Goal: Book appointment/travel/reservation

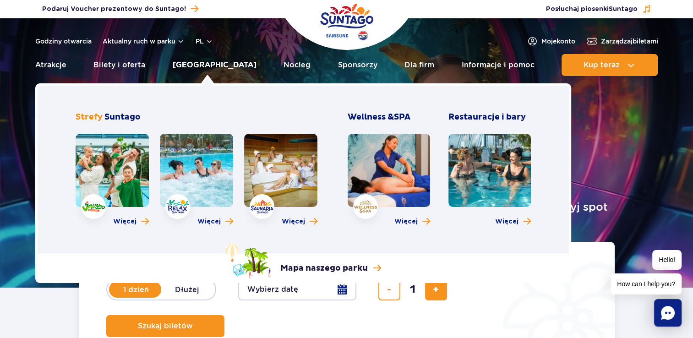
click at [204, 62] on link "Poznaj park" at bounding box center [215, 65] width 84 height 22
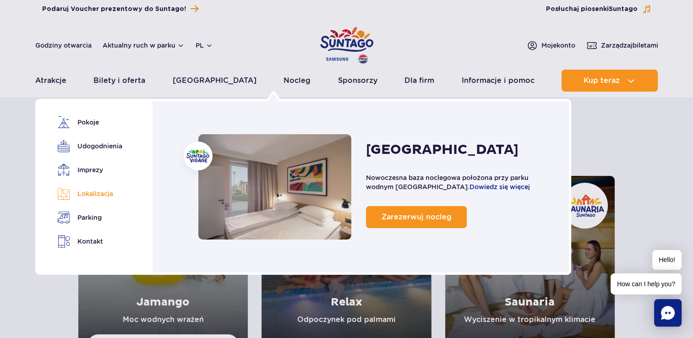
click at [96, 195] on link "Lokalizacja" at bounding box center [88, 193] width 62 height 13
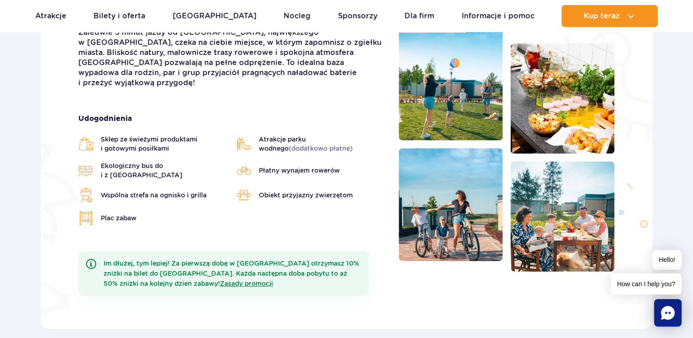
scroll to position [258, 0]
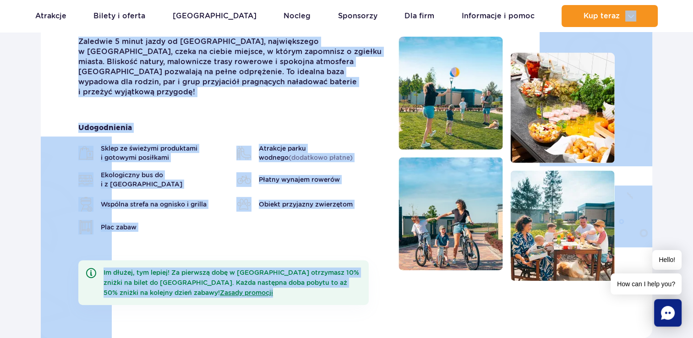
drag, startPoint x: 687, startPoint y: 50, endPoint x: 683, endPoint y: 30, distance: 20.9
click at [347, 226] on div "Zaledwie 5 minut jazdy od Suntago, największego w Europie parku wodnego, czeka …" at bounding box center [231, 180] width 320 height 287
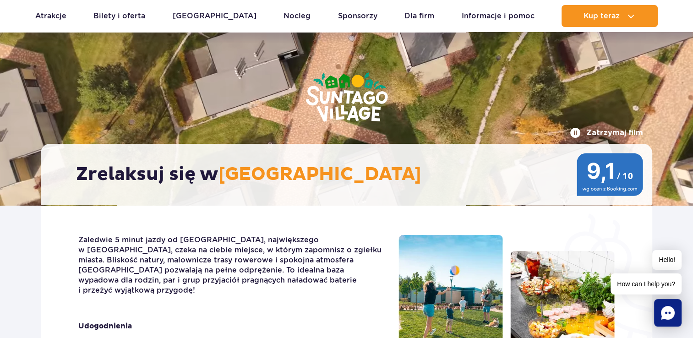
scroll to position [0, 0]
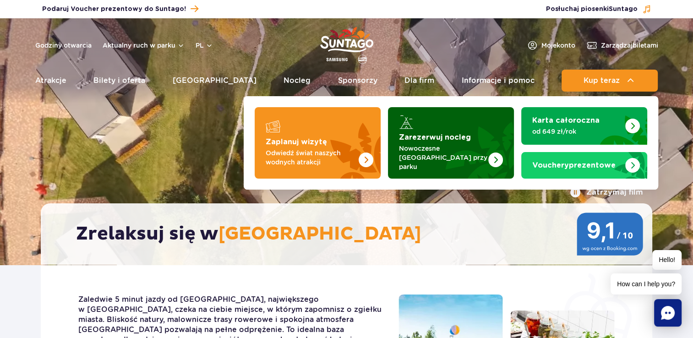
click at [494, 155] on img "Zarezerwuj nocleg" at bounding box center [495, 159] width 15 height 15
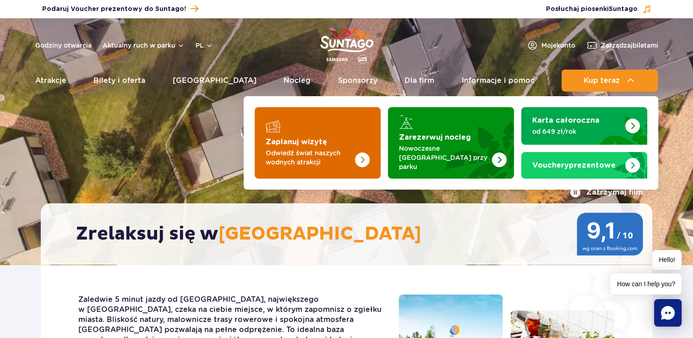
click at [335, 155] on p "Odwiedź świat naszych wodnych atrakcji" at bounding box center [310, 157] width 89 height 18
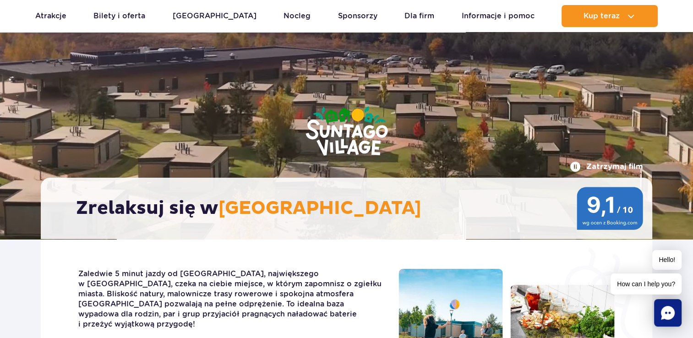
scroll to position [39, 0]
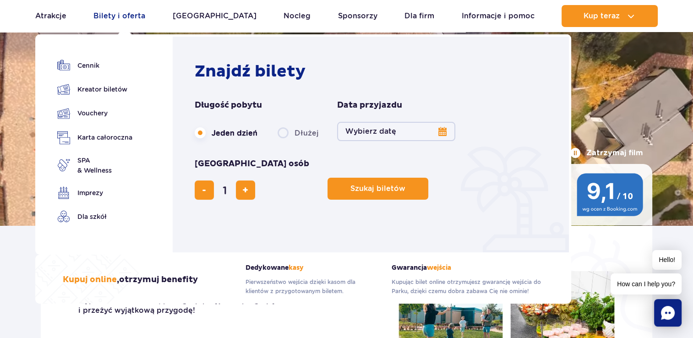
click at [130, 21] on link "Bilety i oferta" at bounding box center [119, 16] width 52 height 22
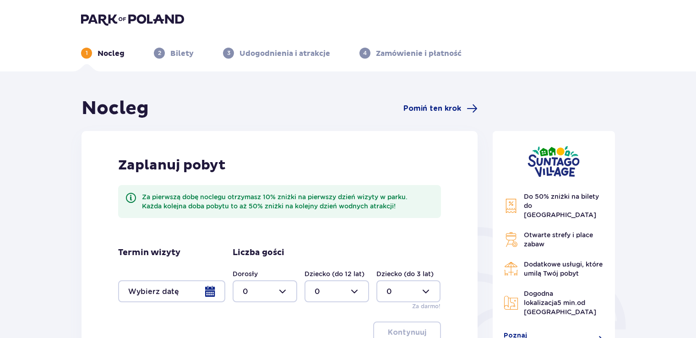
click at [206, 288] on div at bounding box center [171, 291] width 107 height 22
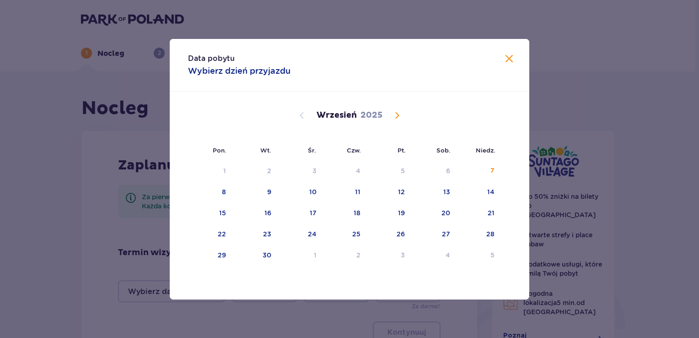
click at [396, 114] on span "Calendar" at bounding box center [397, 115] width 11 height 11
click at [314, 194] on div "7" at bounding box center [314, 191] width 4 height 9
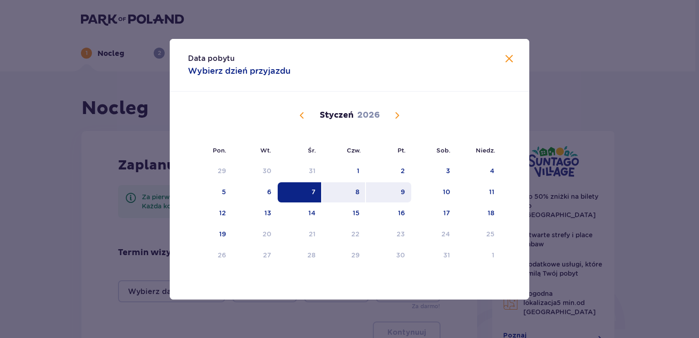
click at [388, 194] on div "9" at bounding box center [388, 192] width 45 height 20
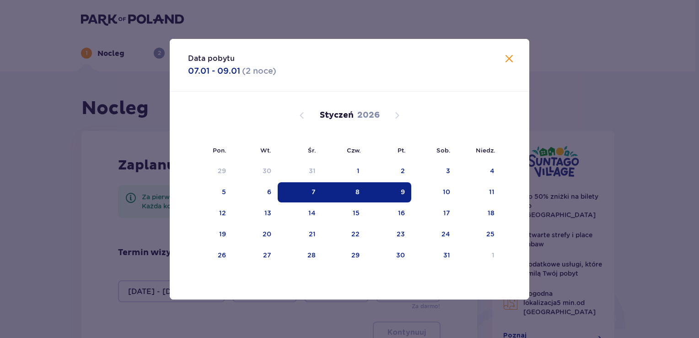
type input "07.01.26 - 09.01.26"
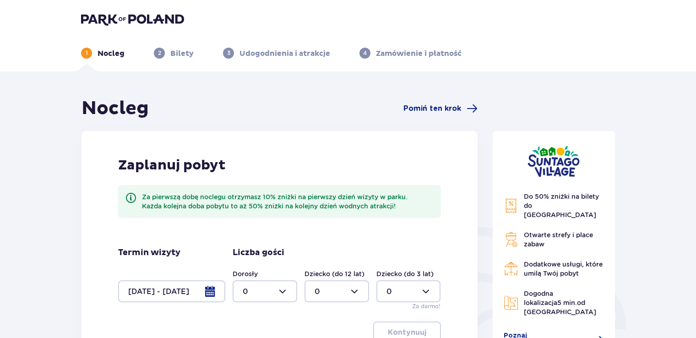
click at [284, 288] on div at bounding box center [265, 291] width 65 height 22
click at [268, 257] on div "3" at bounding box center [265, 260] width 44 height 10
type input "3"
click at [396, 331] on p "Kontynuuj" at bounding box center [407, 332] width 38 height 10
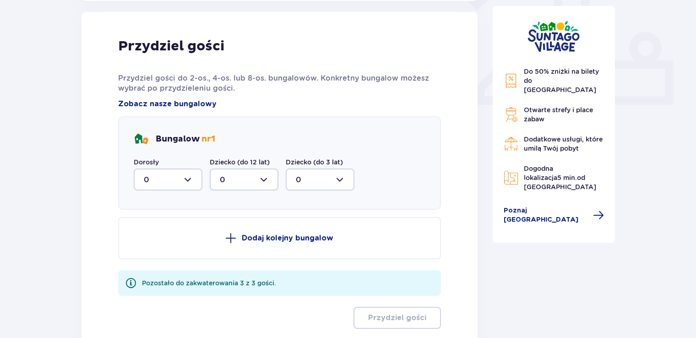
scroll to position [369, 0]
click at [190, 176] on div at bounding box center [168, 179] width 69 height 22
click at [156, 263] on div "3" at bounding box center [168, 264] width 49 height 10
type input "3"
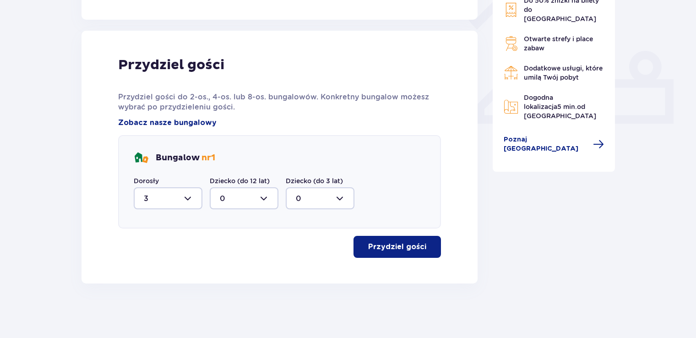
click at [412, 244] on p "Przydziel gości" at bounding box center [397, 247] width 58 height 10
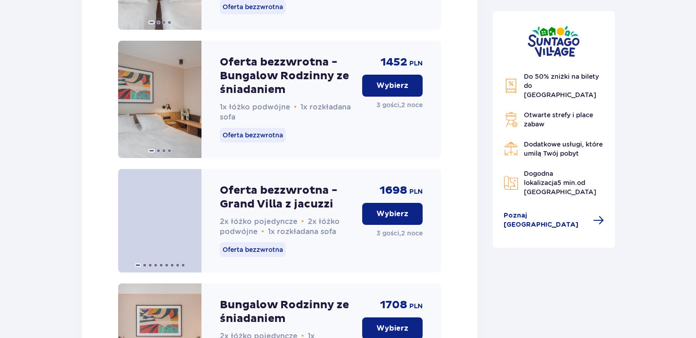
scroll to position [1289, 0]
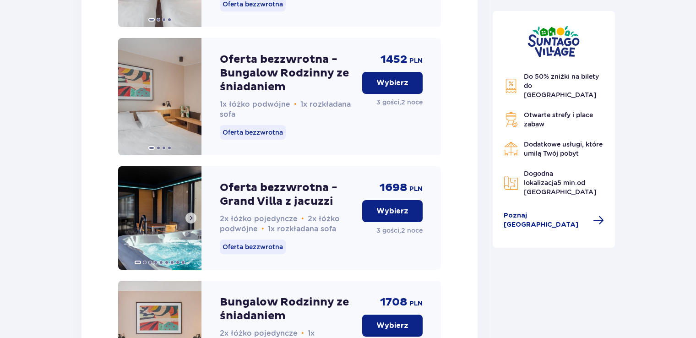
click at [159, 222] on img at bounding box center [159, 217] width 83 height 103
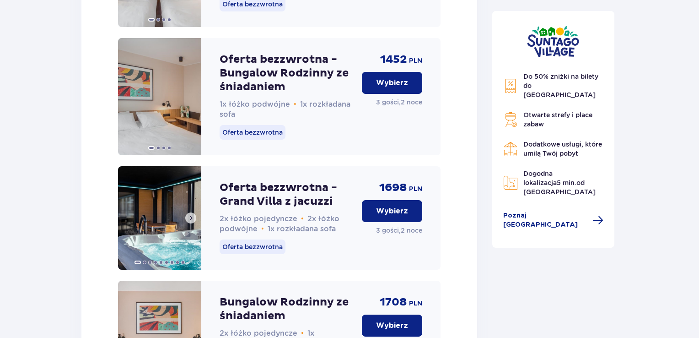
click at [140, 239] on img at bounding box center [159, 217] width 83 height 103
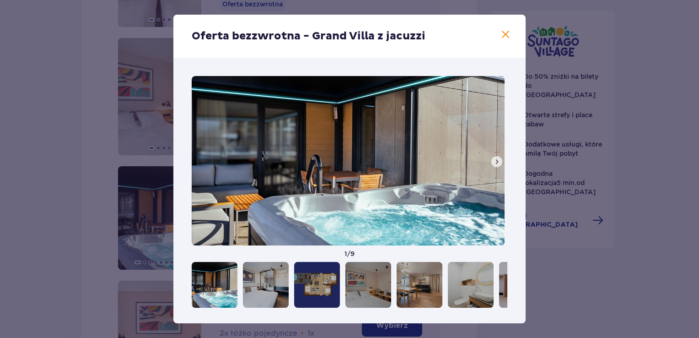
click at [496, 159] on span at bounding box center [496, 161] width 7 height 7
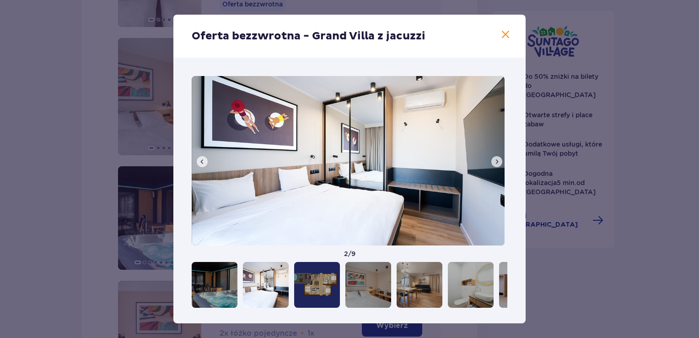
click at [496, 159] on span at bounding box center [496, 161] width 7 height 7
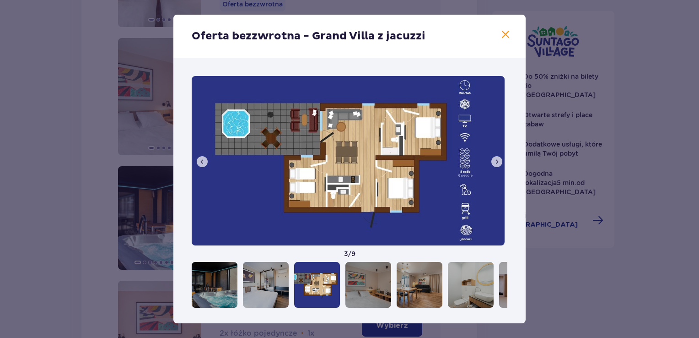
click at [496, 159] on span at bounding box center [496, 161] width 7 height 7
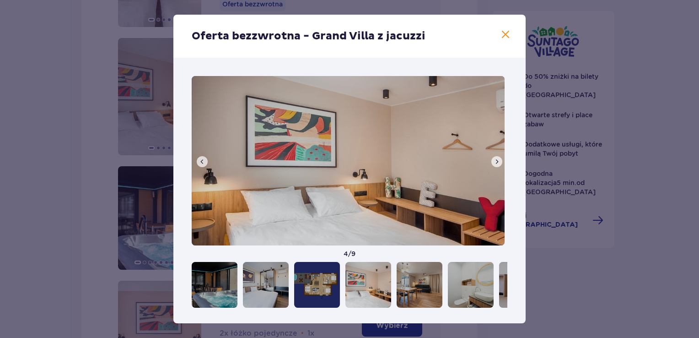
click at [496, 159] on span at bounding box center [496, 161] width 7 height 7
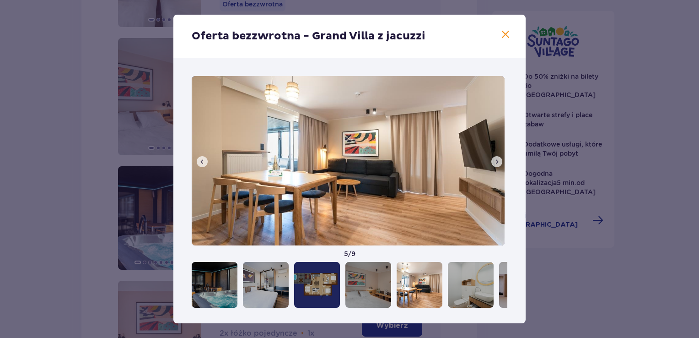
click at [496, 159] on span at bounding box center [496, 161] width 7 height 7
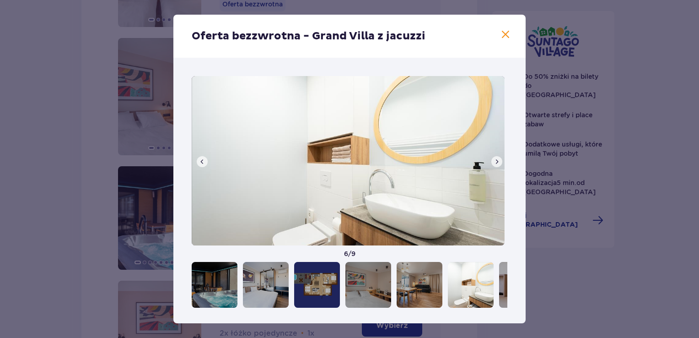
click at [496, 159] on span at bounding box center [496, 161] width 7 height 7
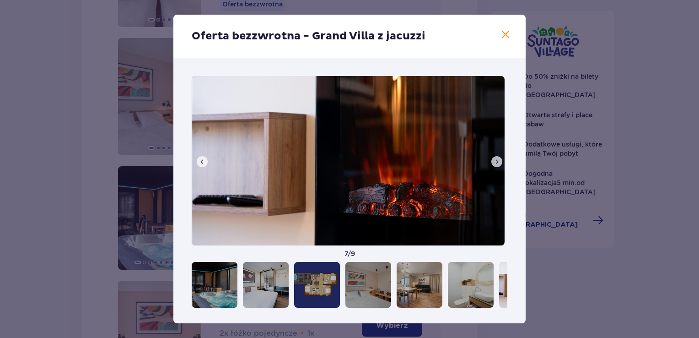
click at [496, 159] on span at bounding box center [496, 161] width 7 height 7
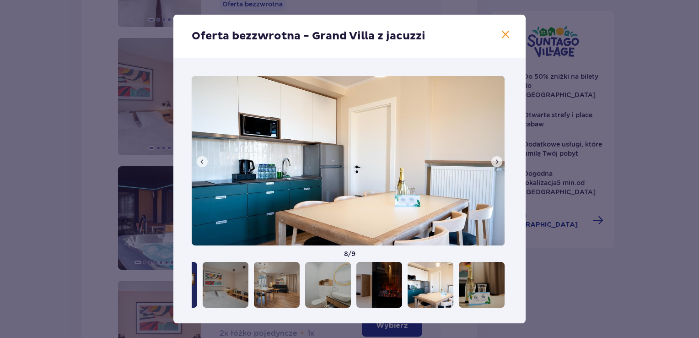
click at [496, 159] on span at bounding box center [496, 161] width 7 height 7
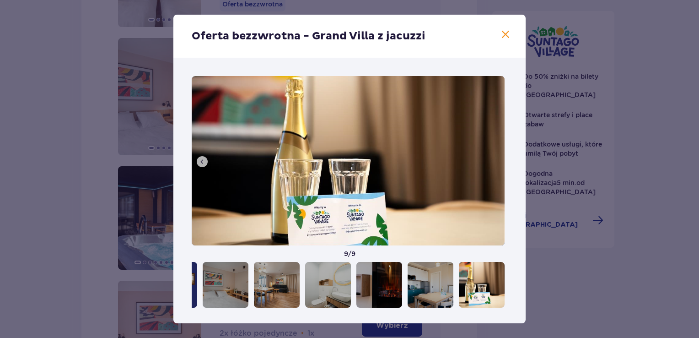
click at [496, 159] on img at bounding box center [348, 160] width 313 height 169
click at [502, 36] on span at bounding box center [505, 34] width 11 height 11
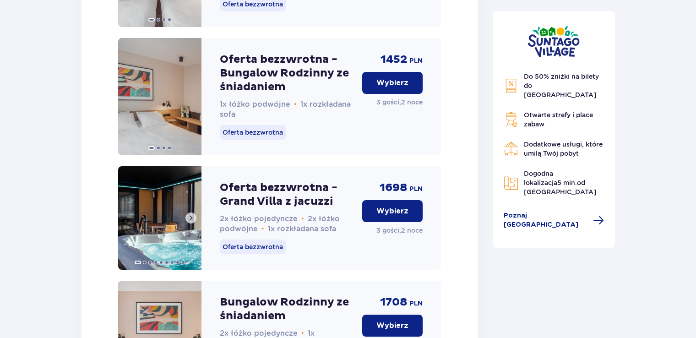
click at [141, 247] on img at bounding box center [159, 217] width 83 height 103
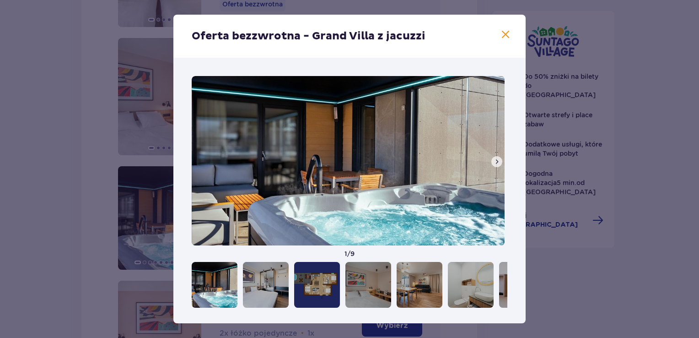
click at [493, 158] on span at bounding box center [496, 161] width 7 height 7
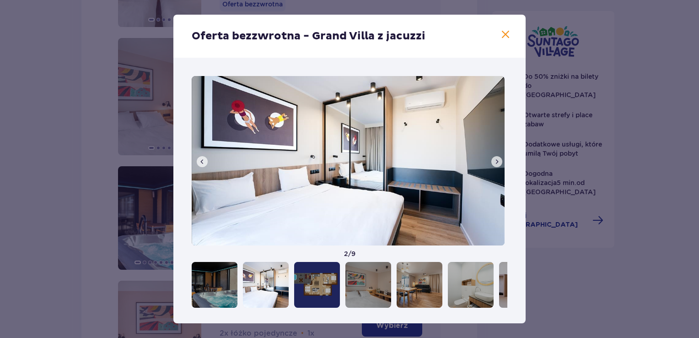
click at [493, 158] on span at bounding box center [496, 161] width 7 height 7
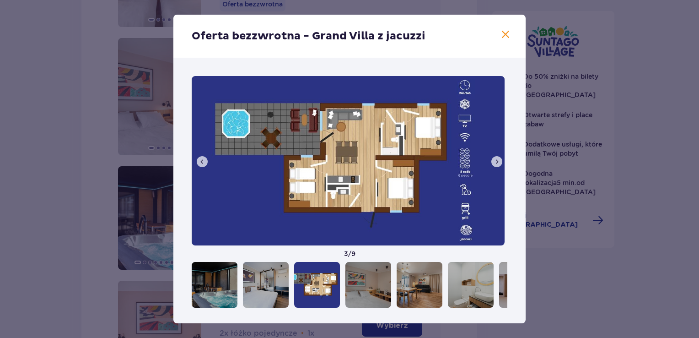
click at [493, 158] on span at bounding box center [496, 161] width 7 height 7
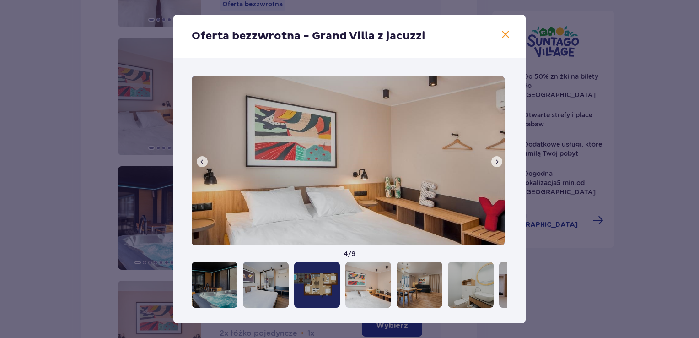
click at [493, 158] on span at bounding box center [496, 161] width 7 height 7
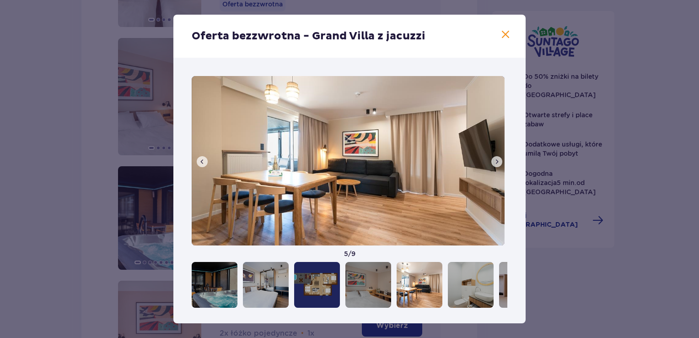
click at [493, 158] on span at bounding box center [496, 161] width 7 height 7
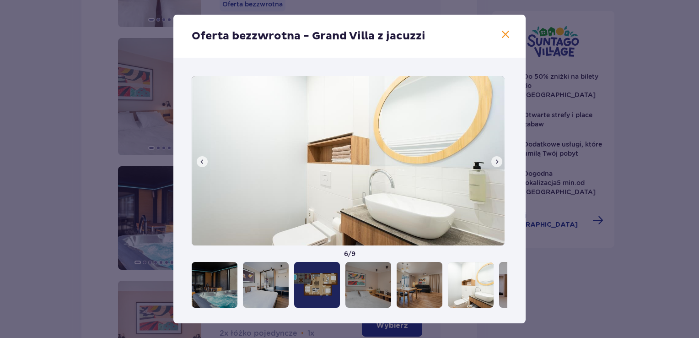
click at [493, 158] on span at bounding box center [496, 161] width 7 height 7
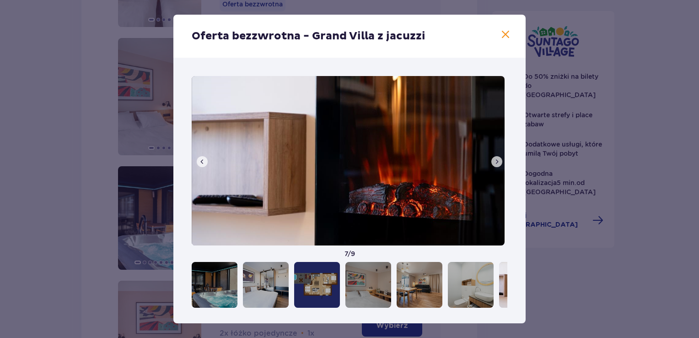
click at [493, 158] on span at bounding box center [496, 161] width 7 height 7
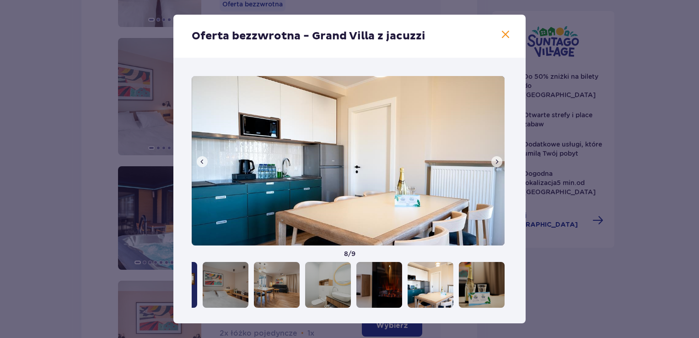
click at [493, 158] on span at bounding box center [496, 161] width 7 height 7
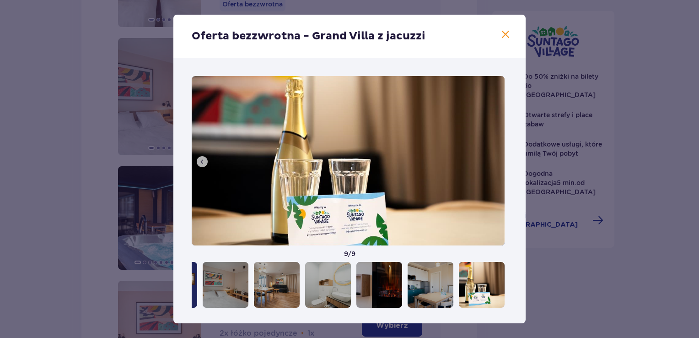
click at [493, 157] on img at bounding box center [348, 160] width 313 height 169
click at [504, 31] on span at bounding box center [505, 34] width 11 height 11
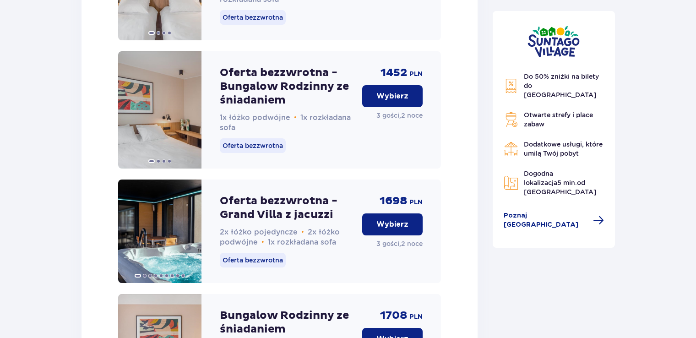
scroll to position [1289, 0]
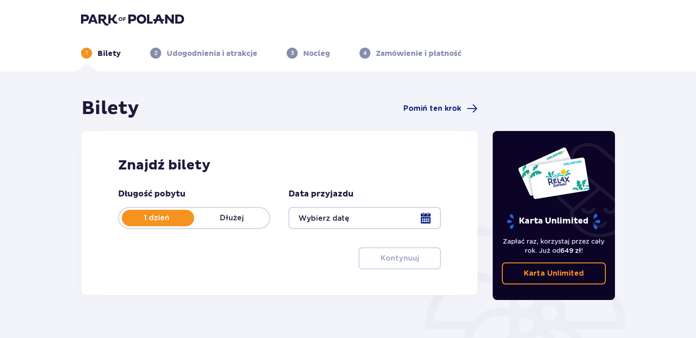
click at [221, 219] on p "Dłużej" at bounding box center [231, 218] width 75 height 10
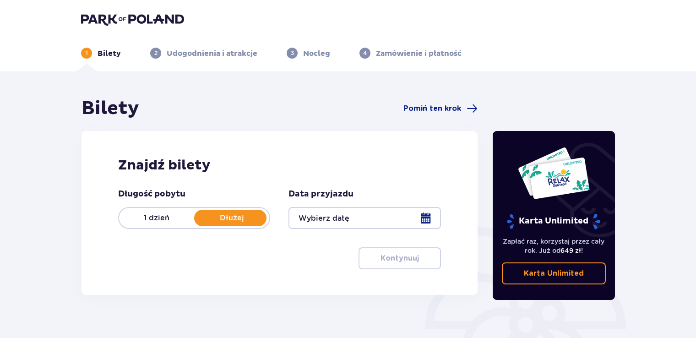
click at [316, 217] on div at bounding box center [364, 218] width 152 height 22
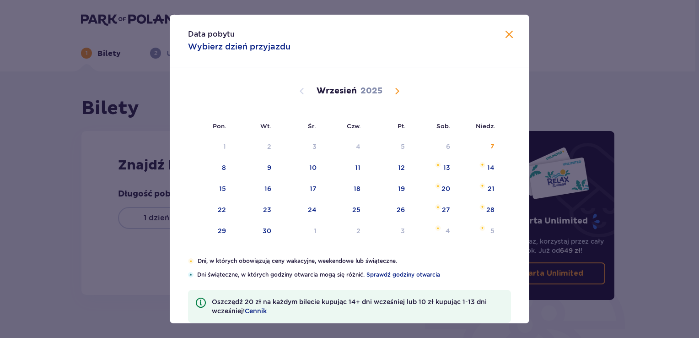
click at [394, 90] on span "Calendar" at bounding box center [397, 91] width 11 height 11
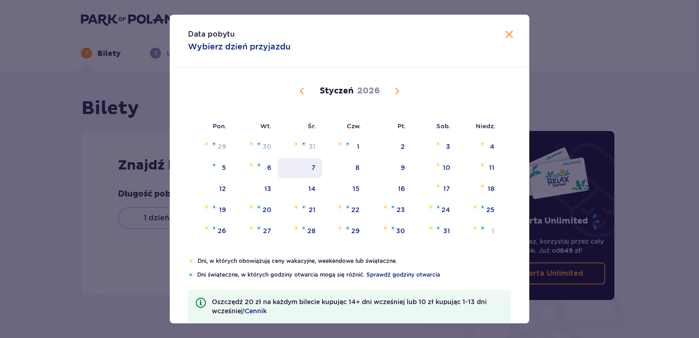
click at [313, 164] on div "7" at bounding box center [314, 167] width 4 height 9
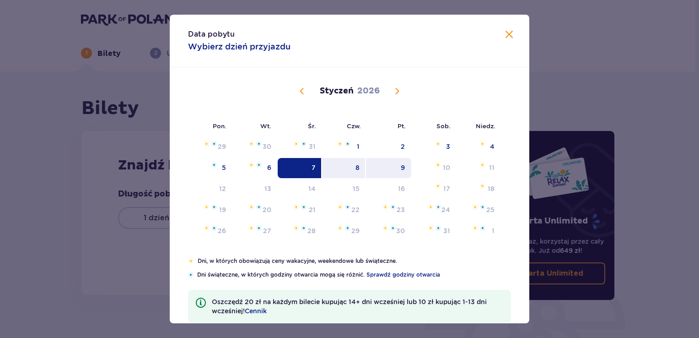
click at [403, 164] on div "9" at bounding box center [403, 167] width 4 height 9
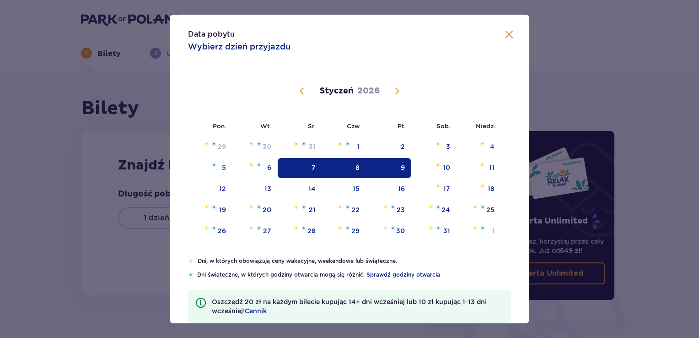
type input "07.01.26 - 09.01.26"
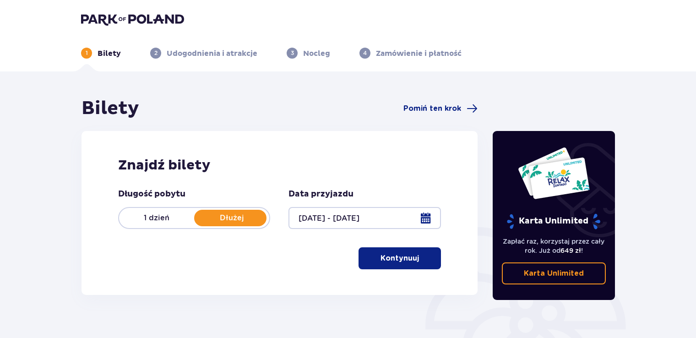
click at [428, 265] on button "Kontynuuj" at bounding box center [399, 258] width 82 height 22
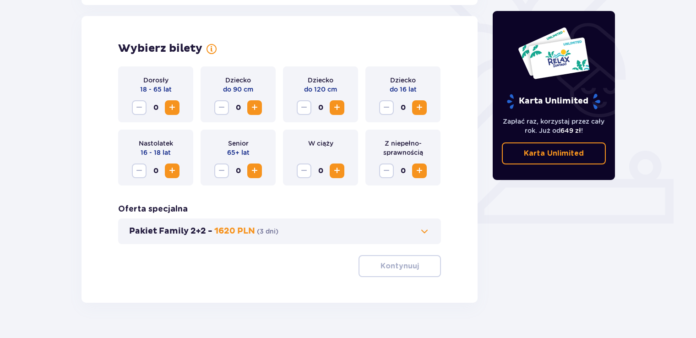
scroll to position [255, 0]
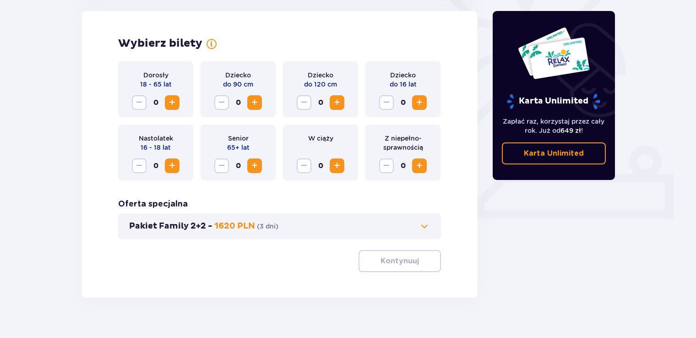
click at [173, 100] on span "Increase" at bounding box center [172, 102] width 11 height 11
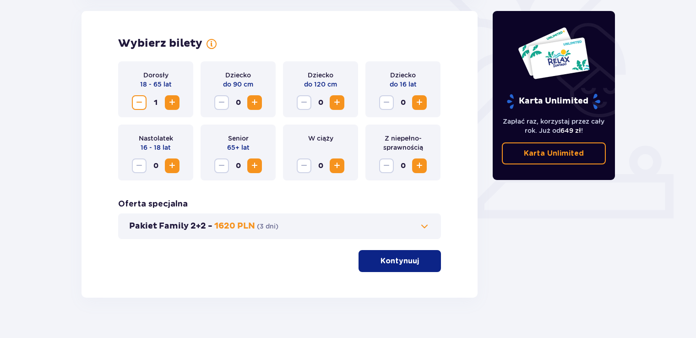
click at [173, 100] on span "Increase" at bounding box center [172, 102] width 11 height 11
click at [386, 264] on p "Kontynuuj" at bounding box center [399, 261] width 38 height 10
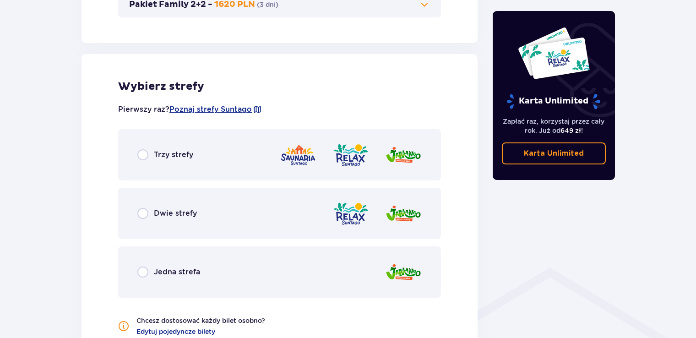
scroll to position [508, 0]
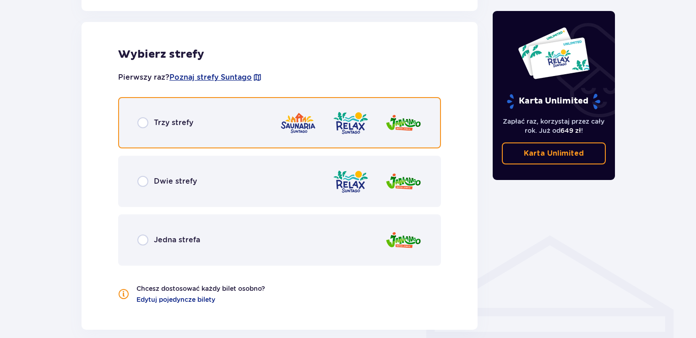
click at [141, 121] on input "radio" at bounding box center [142, 122] width 11 height 11
radio input "true"
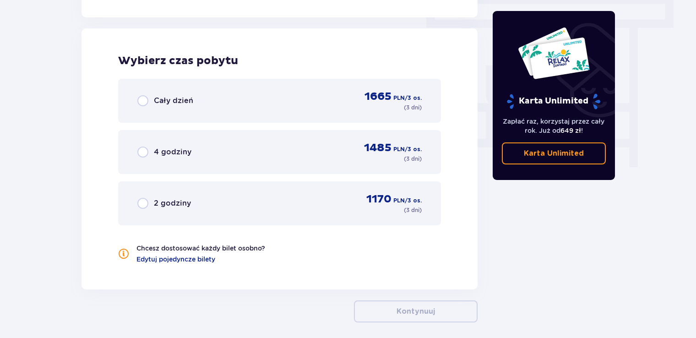
scroll to position [827, 0]
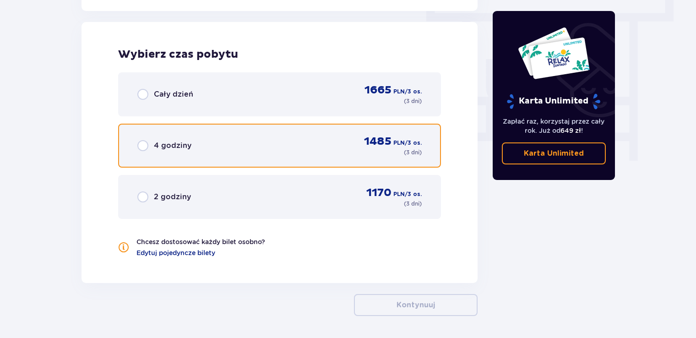
click at [145, 145] on input "radio" at bounding box center [142, 145] width 11 height 11
radio input "true"
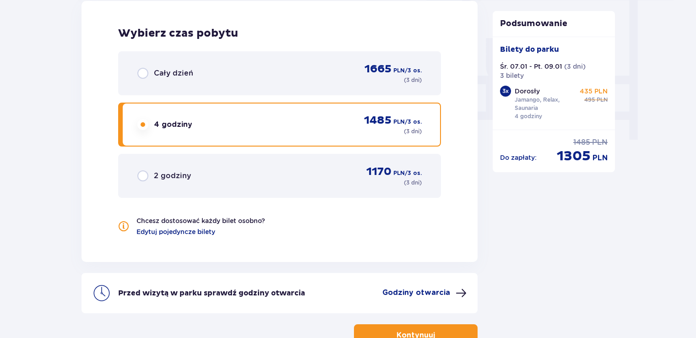
scroll to position [902, 0]
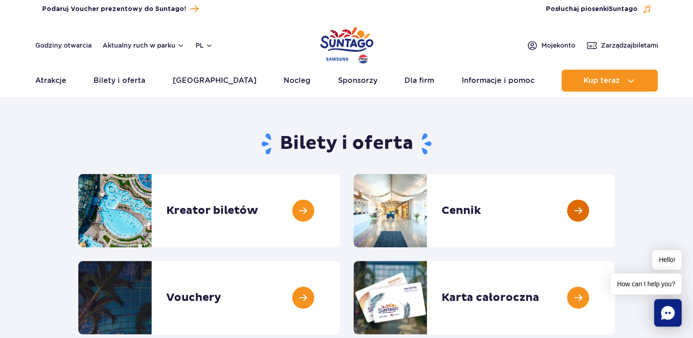
click at [614, 216] on link at bounding box center [614, 210] width 0 height 73
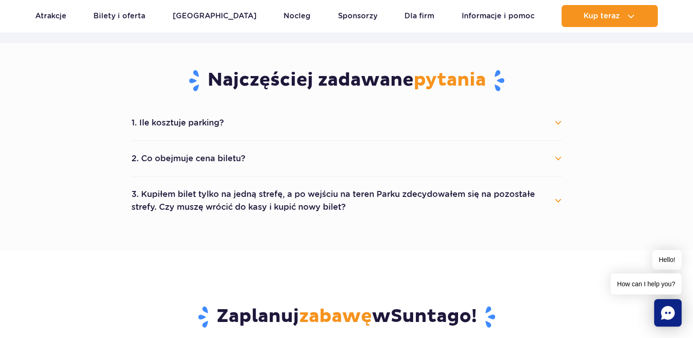
scroll to position [467, 0]
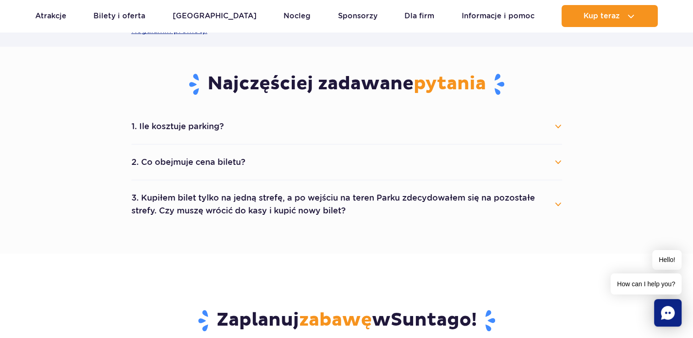
click at [558, 165] on button "2. Co obejmuje cena biletu?" at bounding box center [346, 162] width 430 height 20
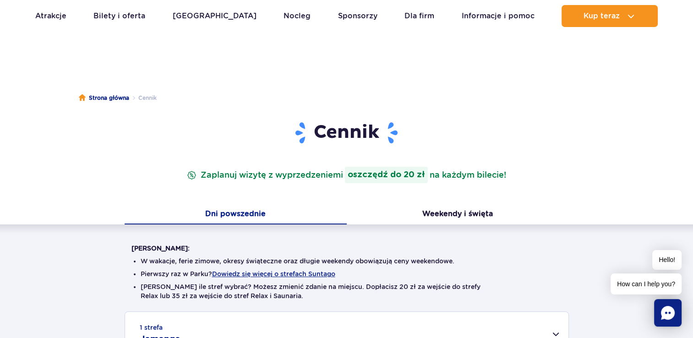
scroll to position [0, 0]
